Goal: Book appointment/travel/reservation

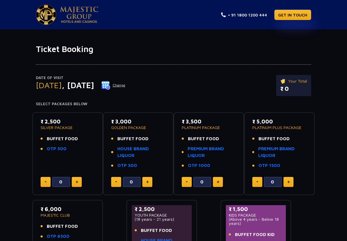
click at [126, 82] on button "Change" at bounding box center [113, 85] width 24 height 9
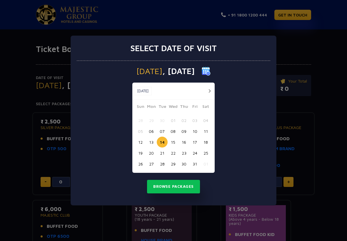
click at [142, 142] on button "12" at bounding box center [140, 142] width 11 height 11
click at [179, 183] on button "Browse Packages" at bounding box center [173, 187] width 53 height 14
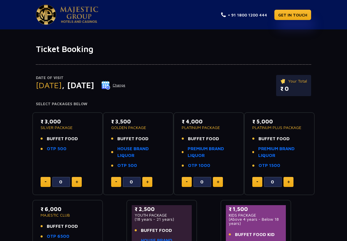
click at [126, 86] on button "Change" at bounding box center [113, 85] width 24 height 9
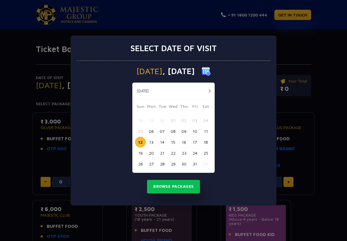
click at [173, 183] on button "Browse Packages" at bounding box center [173, 187] width 53 height 14
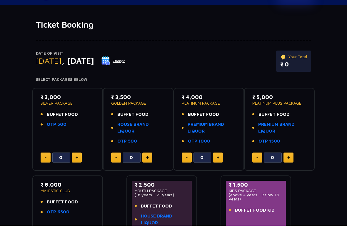
scroll to position [10, 0]
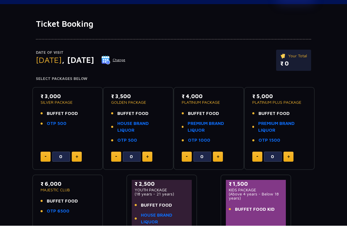
click at [203, 136] on link "PREMIUM BRAND LIQUOR" at bounding box center [212, 142] width 48 height 13
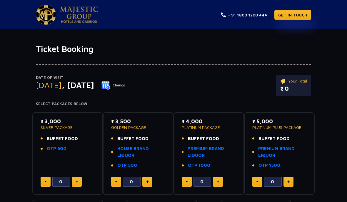
click at [300, 12] on link "GET IN TOUCH" at bounding box center [292, 15] width 37 height 10
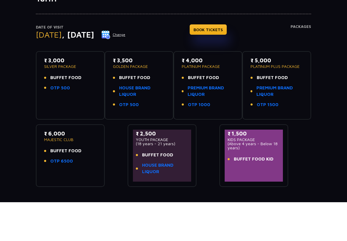
scroll to position [12, 0]
